Goal: Check status

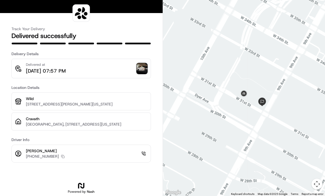
click at [143, 67] on img at bounding box center [142, 68] width 11 height 11
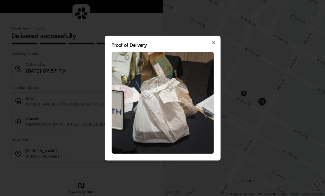
click at [215, 42] on icon "button" at bounding box center [213, 42] width 4 height 4
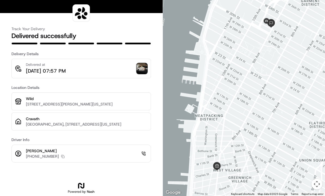
click at [142, 66] on img at bounding box center [142, 68] width 11 height 11
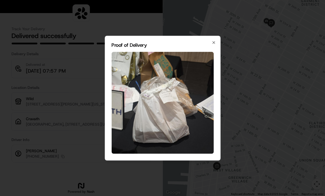
click at [168, 99] on img at bounding box center [162, 103] width 102 height 102
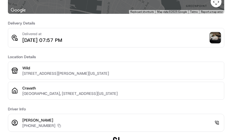
scroll to position [111, 0]
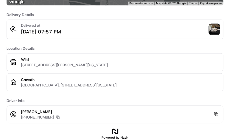
click at [213, 29] on img at bounding box center [214, 29] width 11 height 11
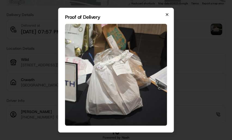
click at [167, 13] on icon "button" at bounding box center [167, 14] width 4 height 4
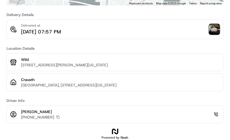
click at [212, 28] on img at bounding box center [214, 29] width 11 height 11
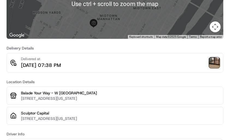
scroll to position [93, 0]
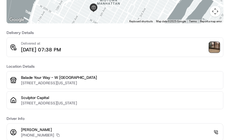
click at [214, 45] on img at bounding box center [214, 47] width 11 height 11
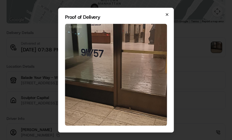
click at [168, 13] on icon "button" at bounding box center [167, 14] width 4 height 4
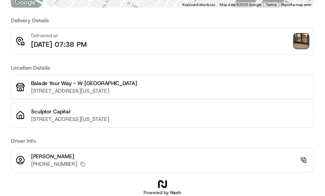
scroll to position [0, 0]
